Goal: Navigation & Orientation: Find specific page/section

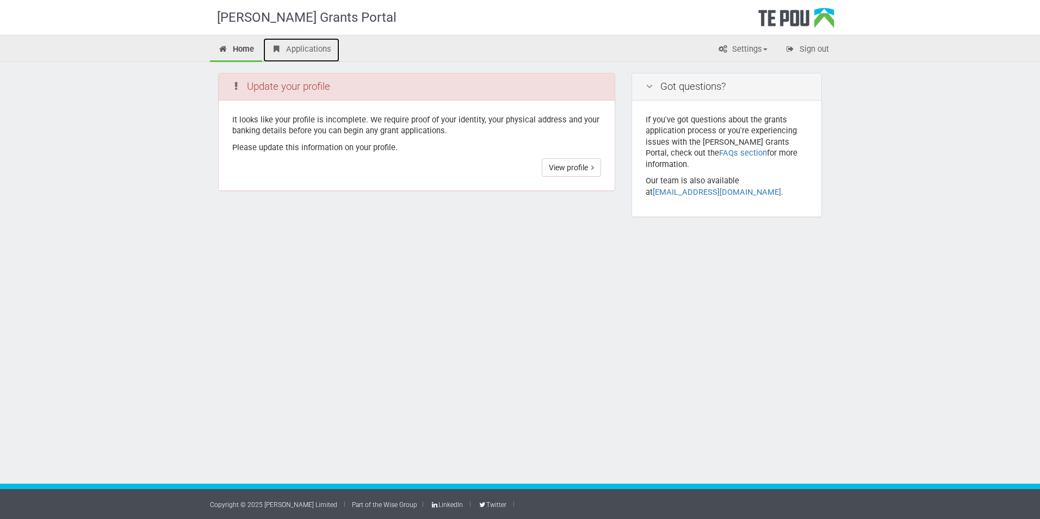
click at [288, 51] on link "Applications" at bounding box center [301, 50] width 76 height 24
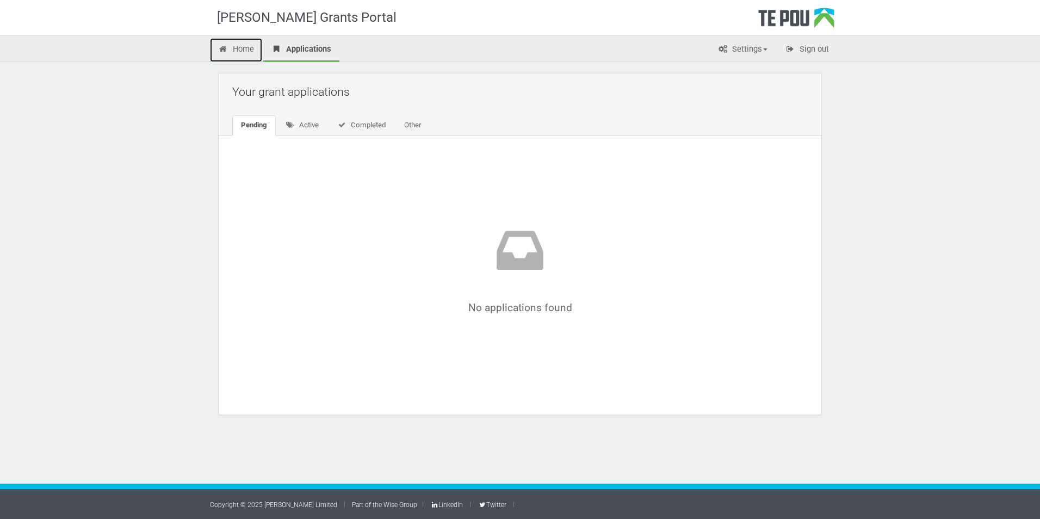
click at [232, 47] on link "Home" at bounding box center [236, 50] width 52 height 24
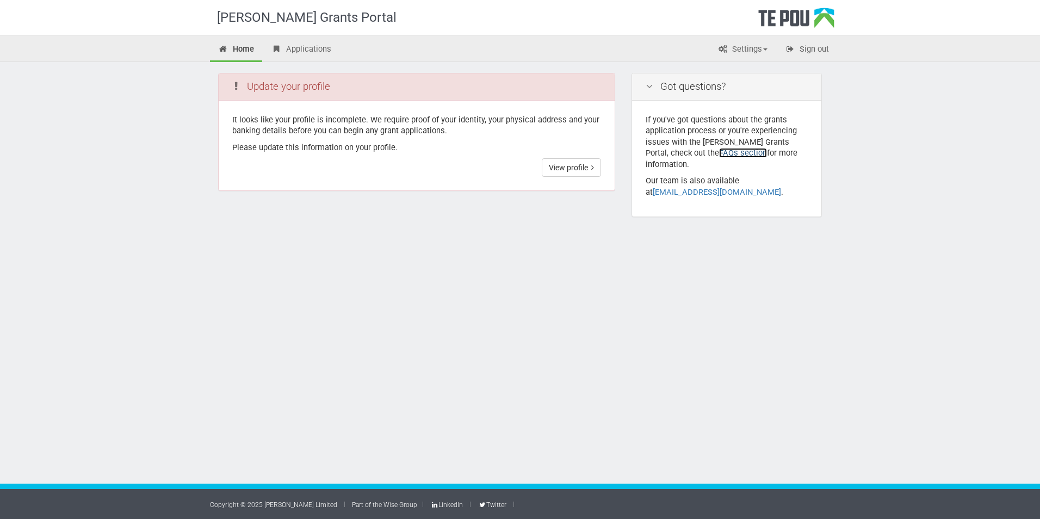
click at [719, 153] on link "FAQs section" at bounding box center [743, 153] width 48 height 10
